Goal: Check status

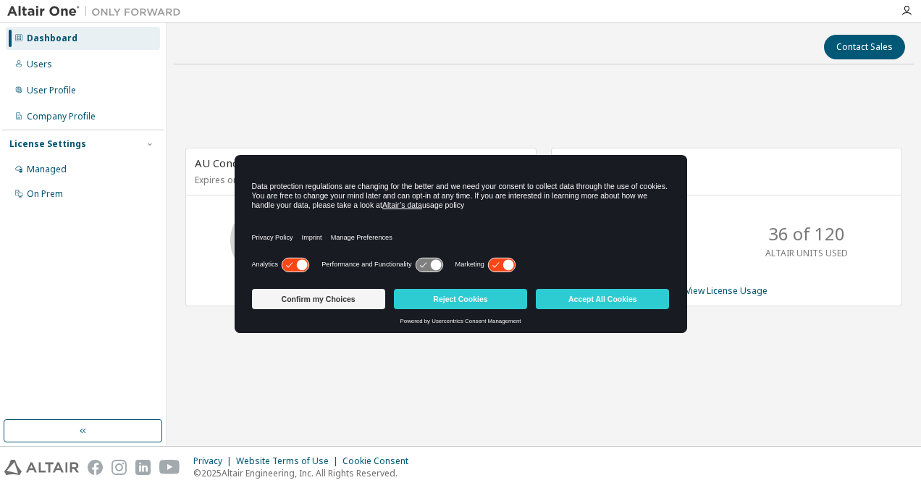
click at [439, 265] on icon at bounding box center [435, 264] width 11 height 11
click at [516, 114] on div "AU Concept Engineer Expires on [DATE] UTC 90 of 180 ALTAIR UNITS USED View Lice…" at bounding box center [544, 234] width 740 height 317
click at [611, 297] on button "Accept All Cookies" at bounding box center [602, 299] width 133 height 20
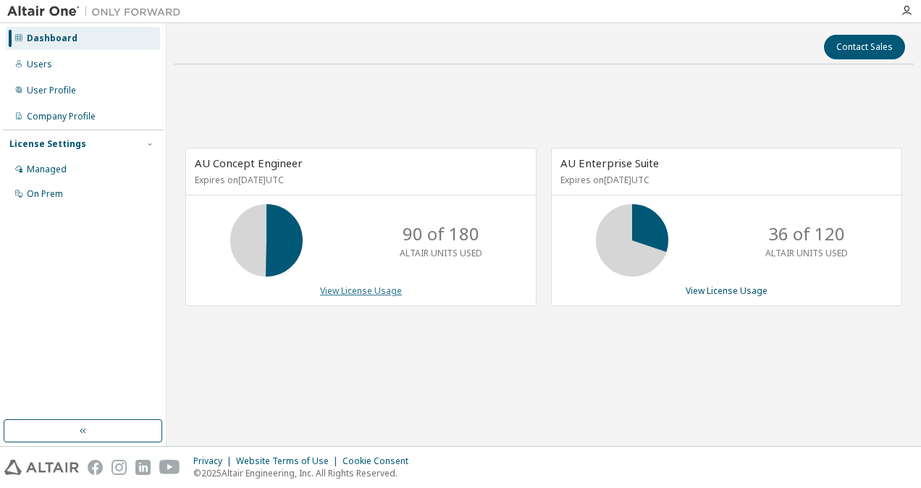
click at [359, 295] on link "View License Usage" at bounding box center [361, 291] width 82 height 12
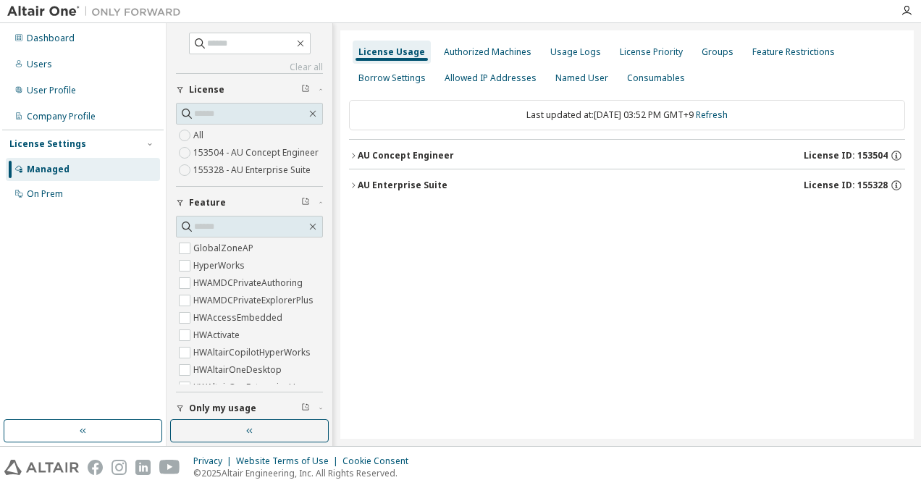
click at [353, 164] on button "AU Concept Engineer License ID: 153504" at bounding box center [627, 156] width 556 height 32
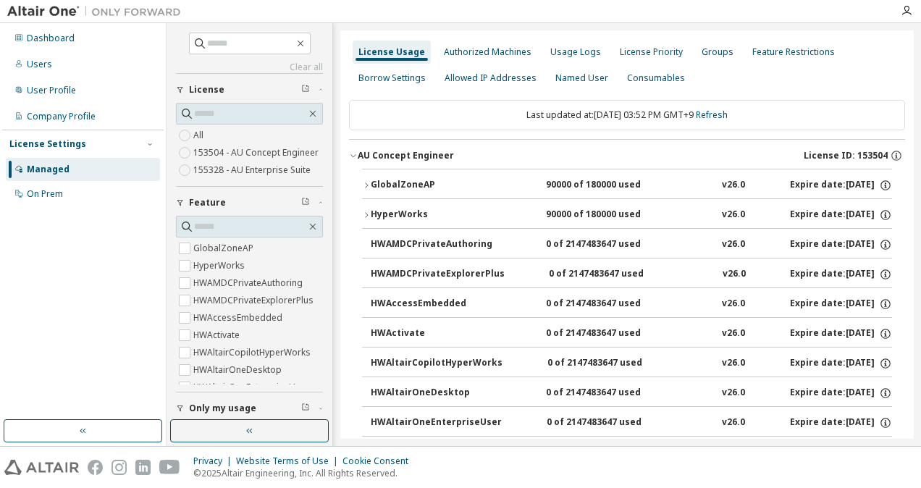
click at [362, 158] on div "AU Concept Engineer" at bounding box center [406, 156] width 96 height 12
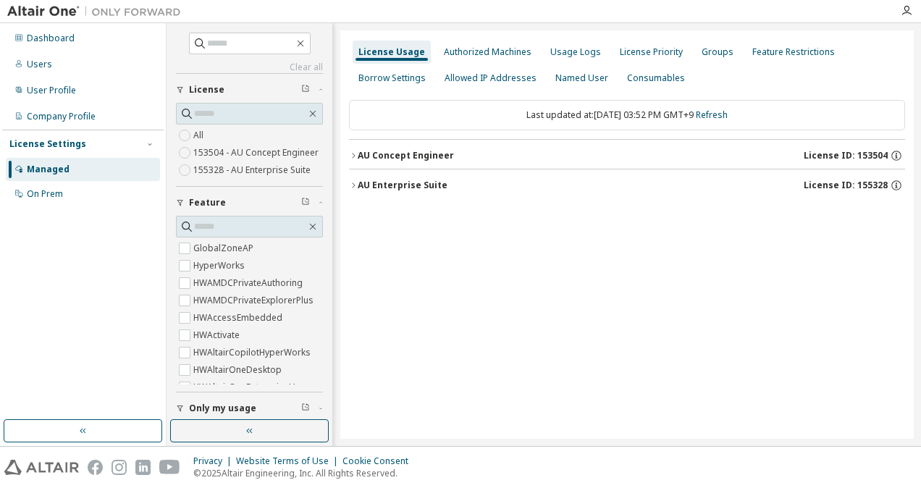
click at [366, 148] on button "AU Concept Engineer License ID: 153504" at bounding box center [627, 156] width 556 height 32
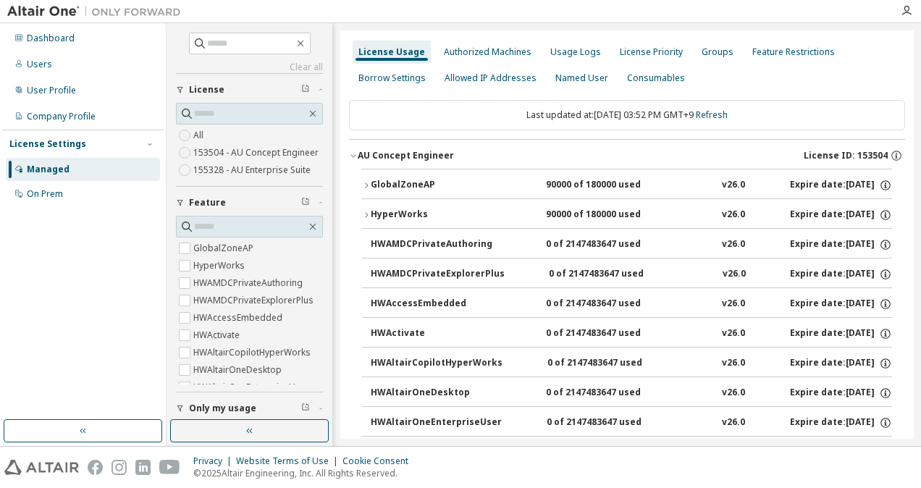
click at [369, 176] on button "GlobalZoneAP 90000 of 180000 used v26.0 Expire date: 2025-10-21" at bounding box center [627, 185] width 530 height 32
